Goal: Find specific page/section

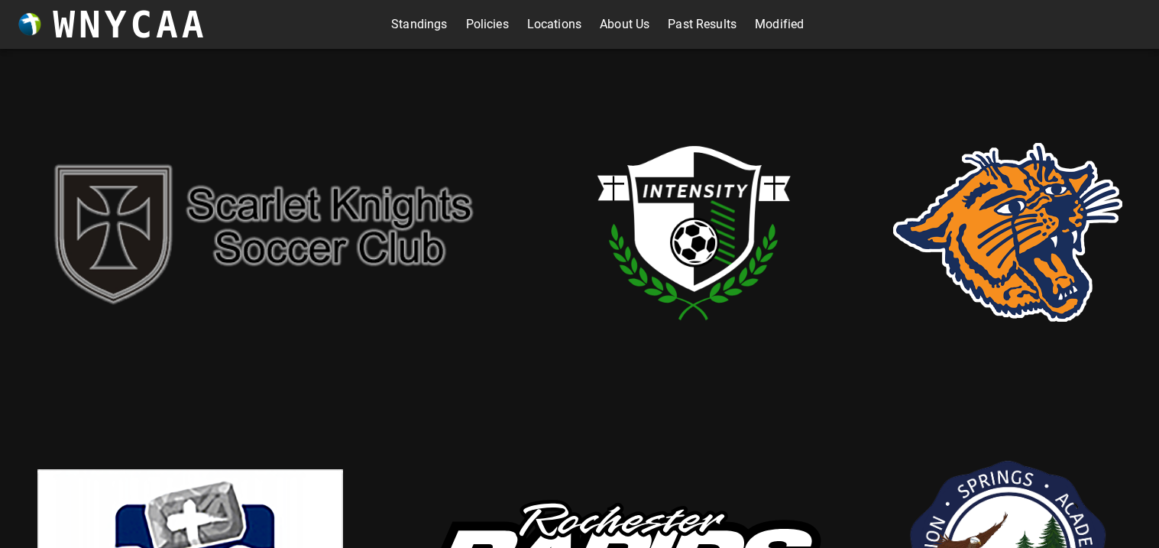
click at [407, 33] on link "Standings" at bounding box center [419, 24] width 56 height 24
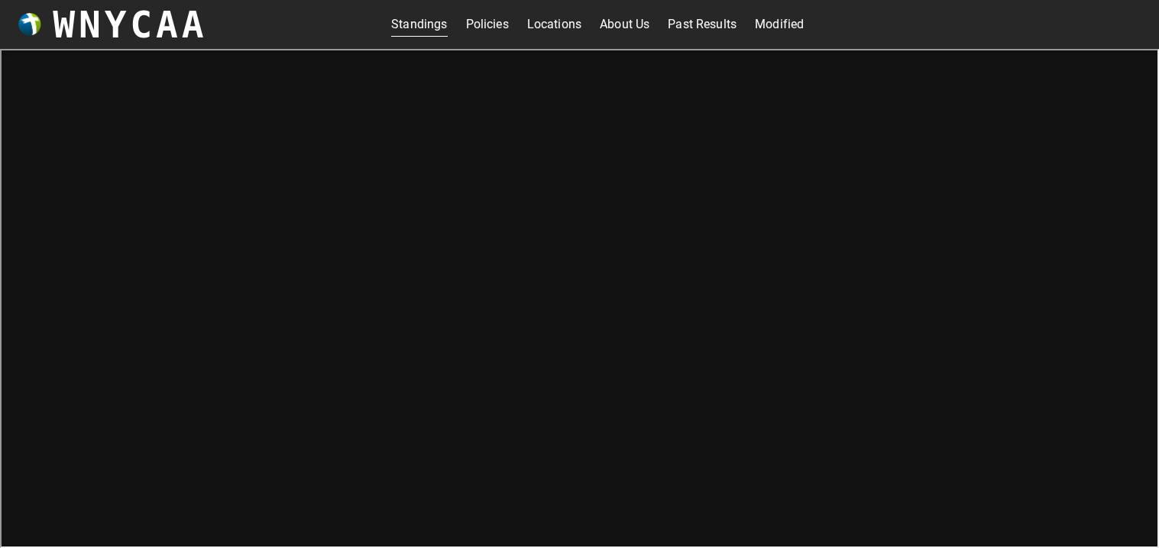
click at [1155, 442] on iframe at bounding box center [579, 298] width 1159 height 499
click at [1153, 454] on iframe at bounding box center [579, 298] width 1159 height 499
click at [761, 31] on link "Modified" at bounding box center [779, 24] width 49 height 24
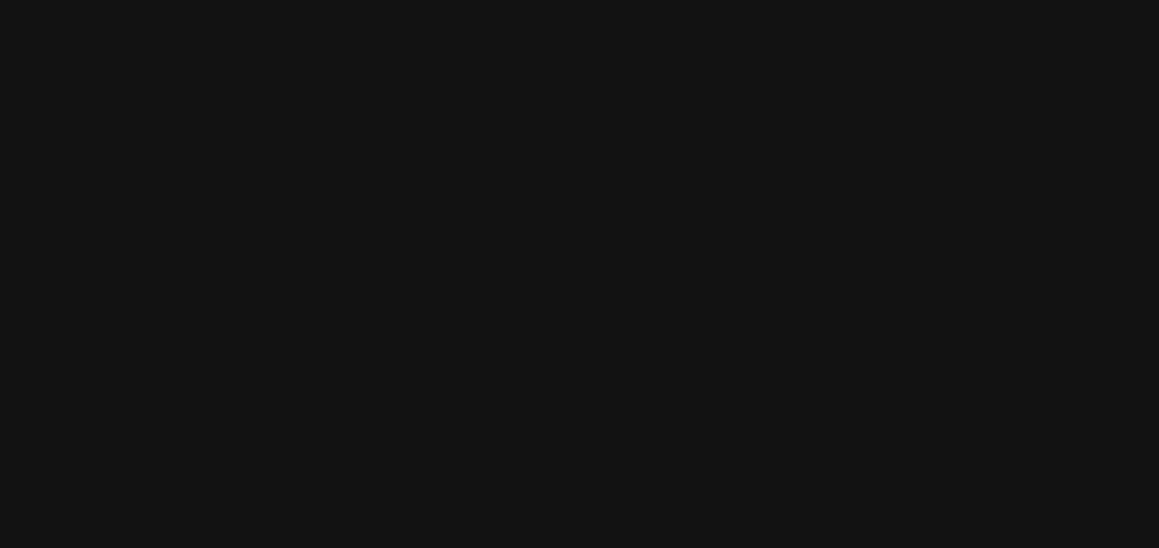
scroll to position [5, 0]
